Goal: Communication & Community: Share content

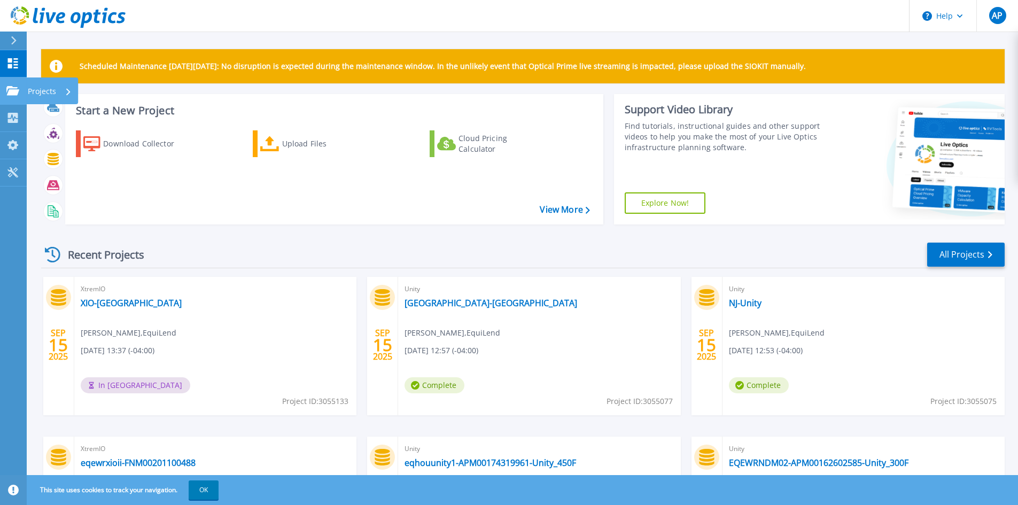
click at [12, 88] on icon at bounding box center [12, 90] width 13 height 9
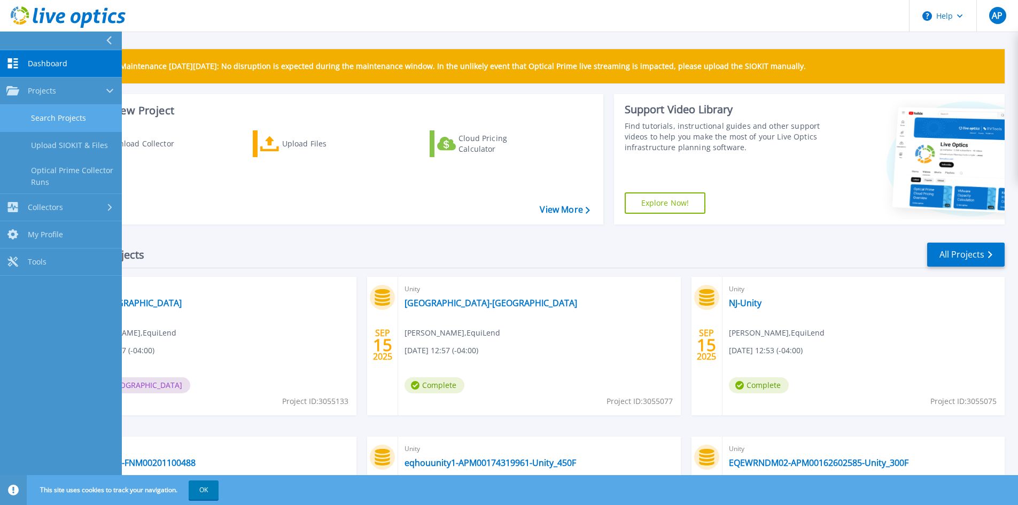
click at [54, 119] on link "Search Projects" at bounding box center [61, 118] width 122 height 27
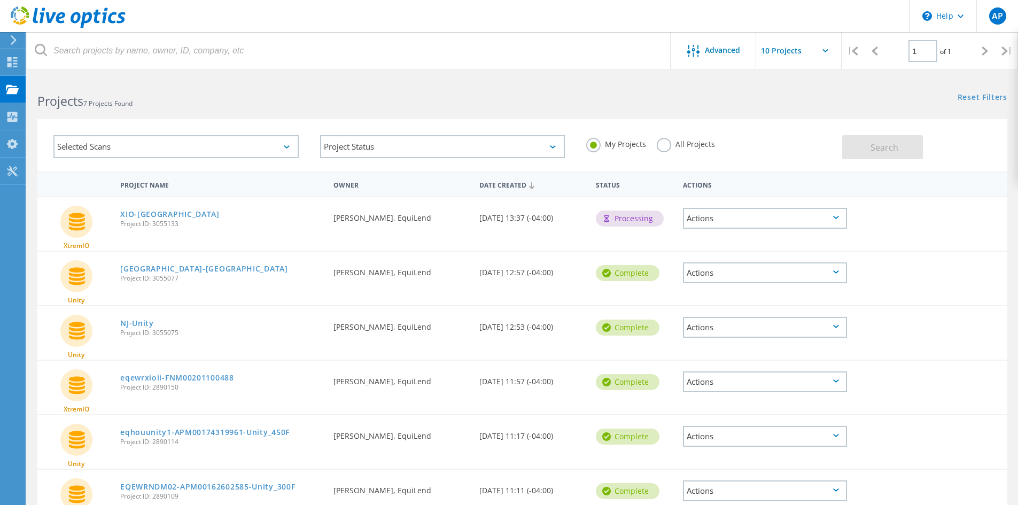
click at [805, 218] on div "Actions" at bounding box center [765, 218] width 164 height 21
click at [707, 220] on div "Share" at bounding box center [765, 218] width 162 height 17
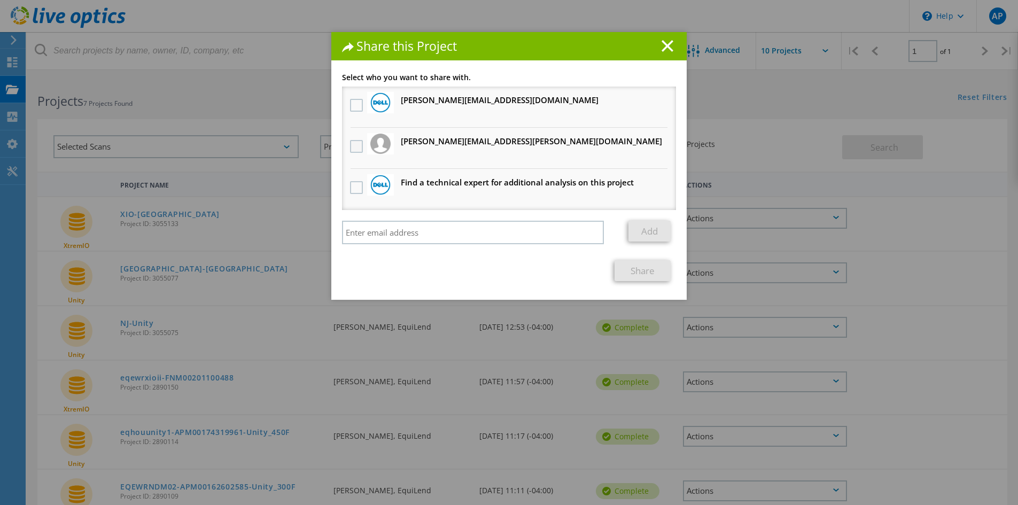
click at [353, 145] on label at bounding box center [357, 146] width 15 height 13
click at [0, 0] on input "checkbox" at bounding box center [0, 0] width 0 height 0
click at [352, 106] on label at bounding box center [357, 105] width 15 height 13
click at [0, 0] on input "checkbox" at bounding box center [0, 0] width 0 height 0
click at [644, 274] on link "Share" at bounding box center [642, 270] width 56 height 21
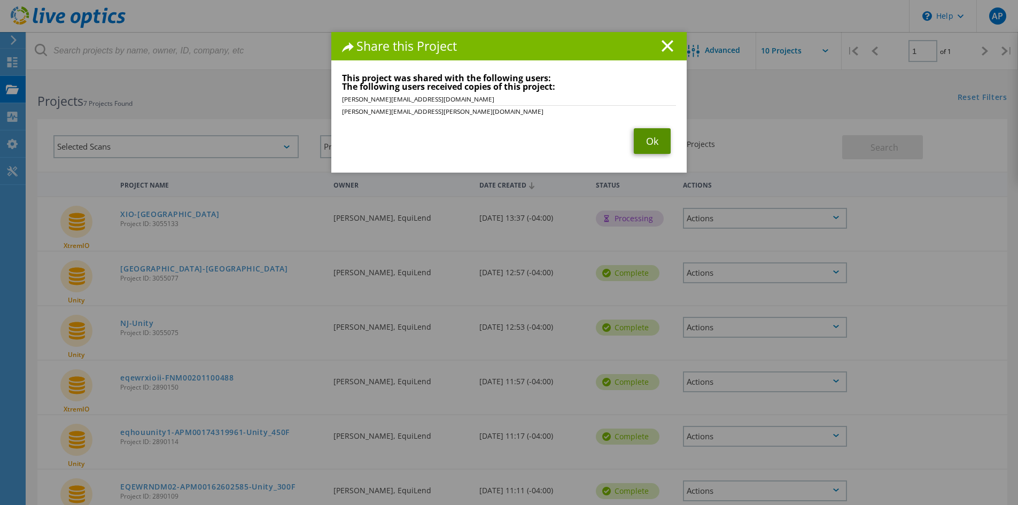
click at [644, 136] on link "Ok" at bounding box center [652, 141] width 37 height 26
